Goal: Find specific page/section: Find specific page/section

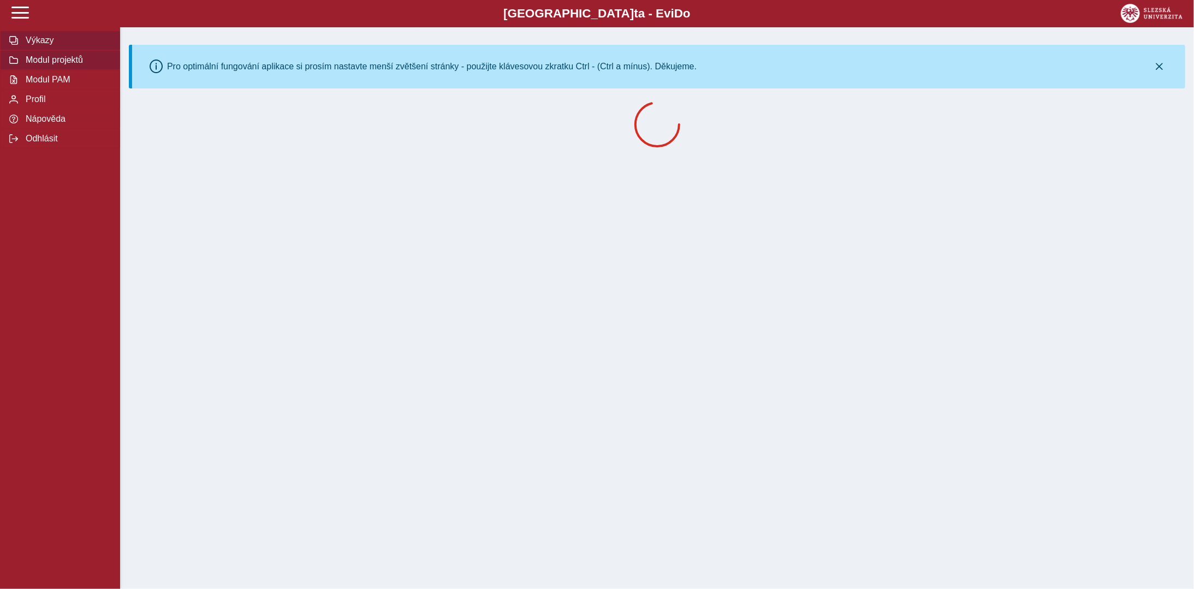
click at [72, 64] on span "Modul projektů" at bounding box center [66, 60] width 88 height 10
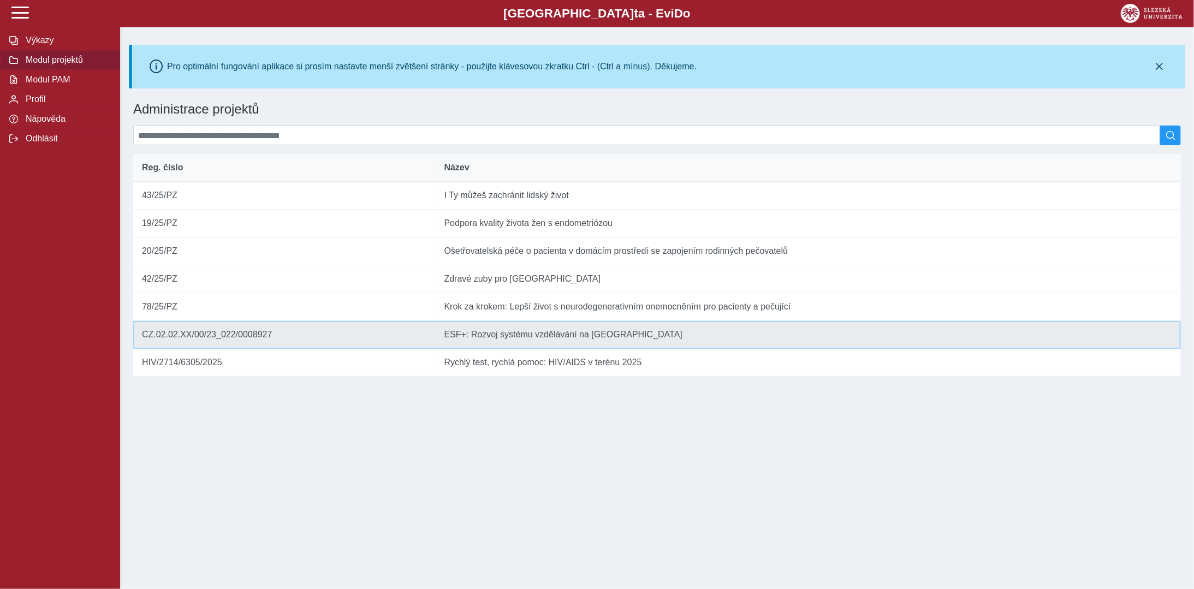
click at [489, 349] on td "Název ESF+: Rozvoj systému vzdělávání na [GEOGRAPHIC_DATA]" at bounding box center [808, 335] width 745 height 28
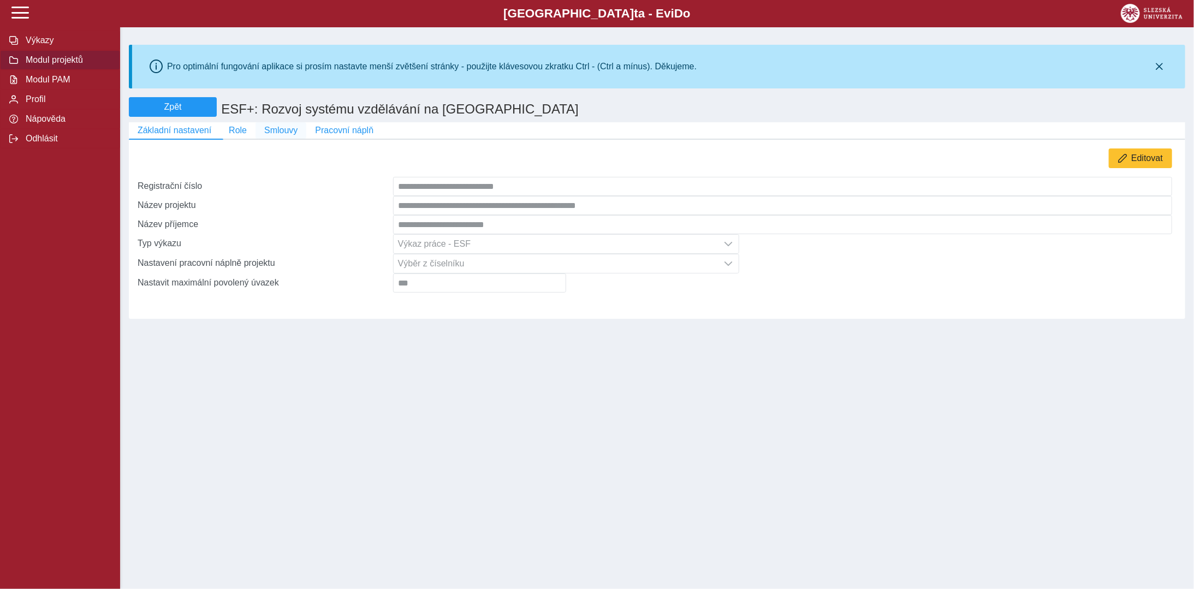
click at [274, 130] on span "Smlouvy" at bounding box center [280, 131] width 33 height 10
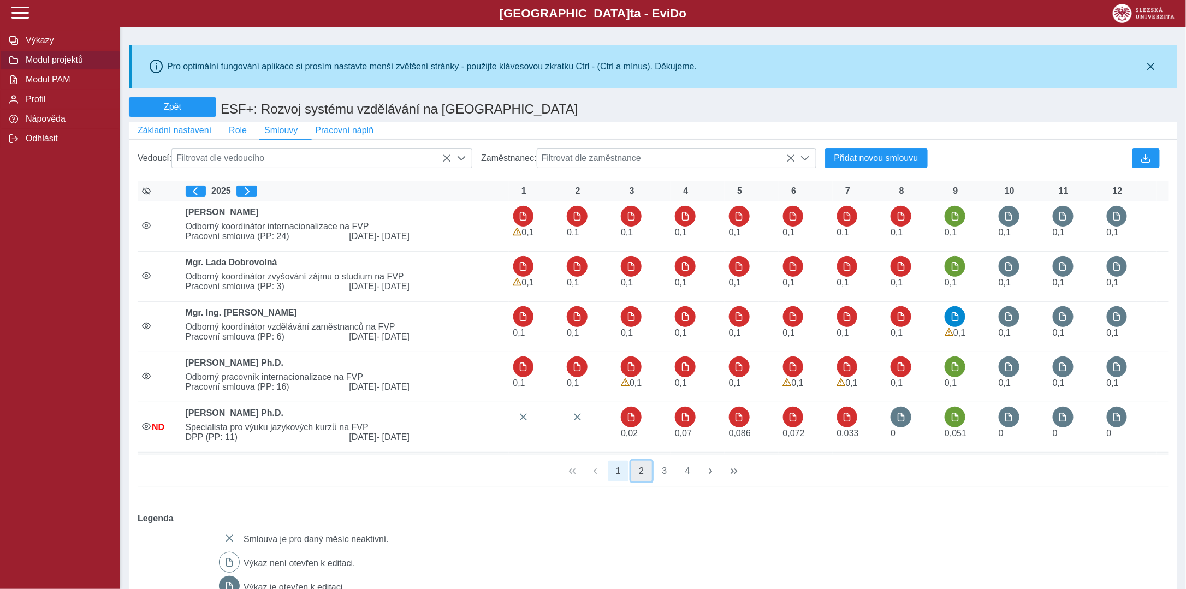
click at [638, 477] on button "2" at bounding box center [641, 471] width 21 height 21
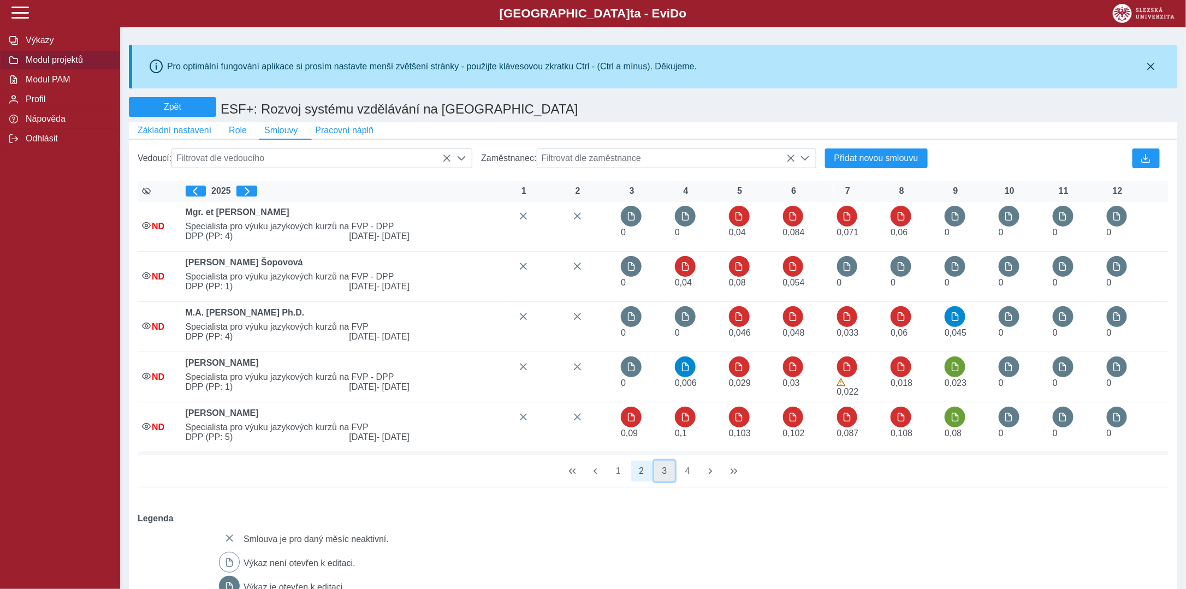
click at [665, 474] on button "3" at bounding box center [664, 471] width 21 height 21
